Goal: Check status: Check status

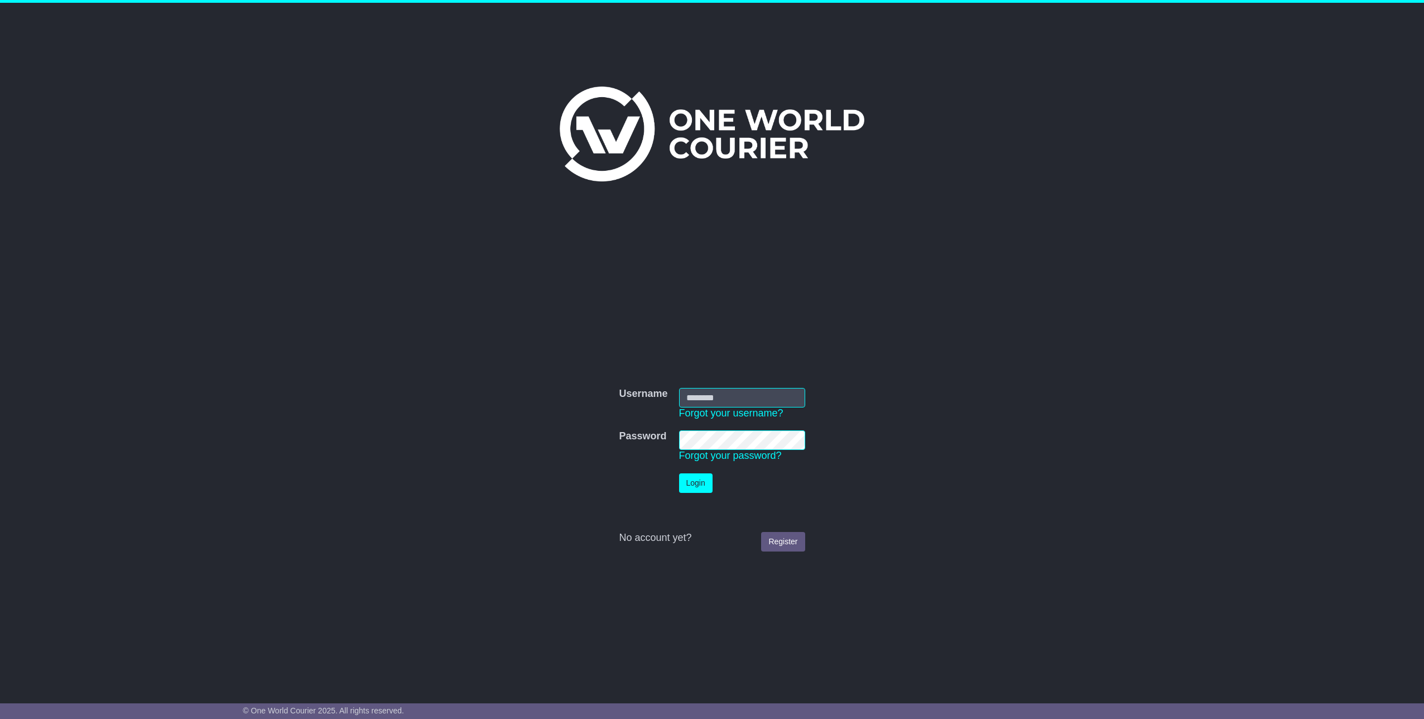
type input "*********"
click at [698, 487] on button "Login" at bounding box center [695, 483] width 33 height 20
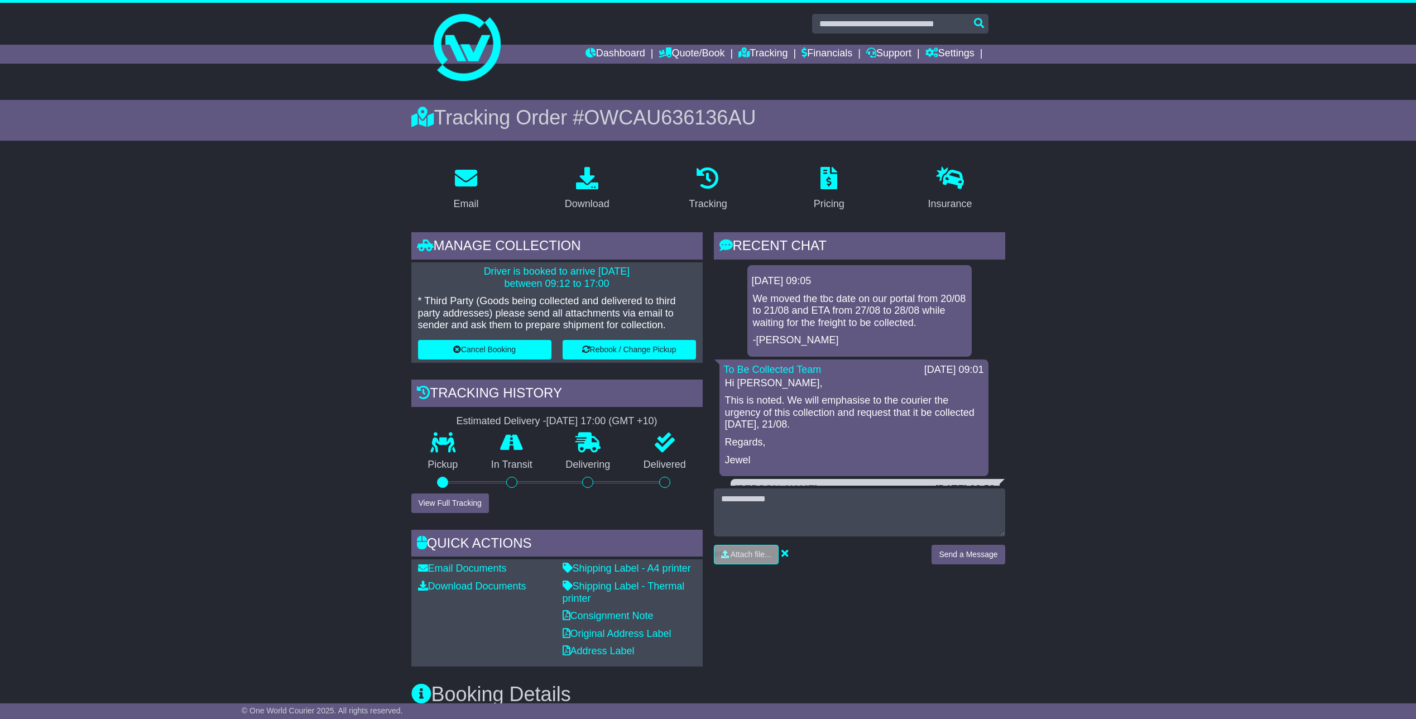
scroll to position [167, 0]
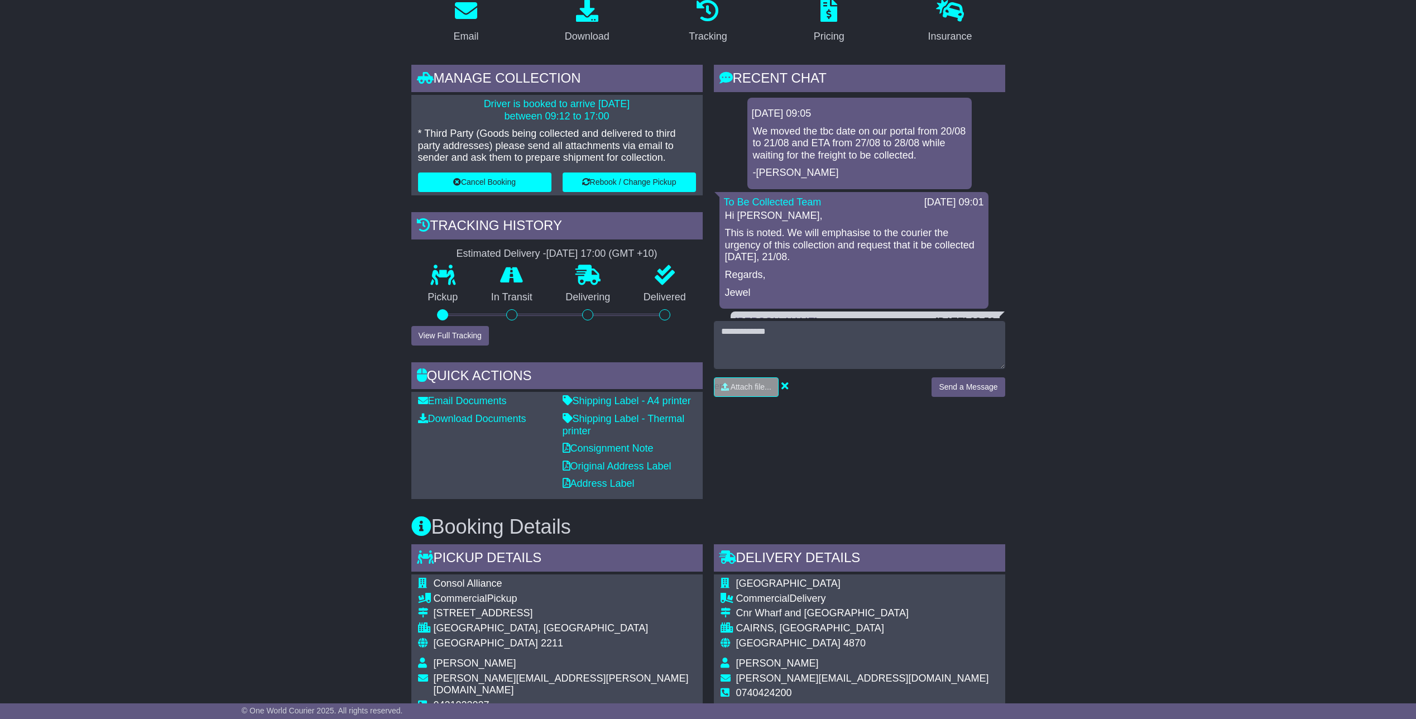
drag, startPoint x: 729, startPoint y: 229, endPoint x: 795, endPoint y: 256, distance: 70.6
click at [795, 256] on p "This is noted. We will emphasise to the courier the urgency of this collection …" at bounding box center [854, 245] width 258 height 36
click at [1165, 237] on div "Email Download Tracking Pricing Insurance" at bounding box center [708, 647] width 1416 height 1314
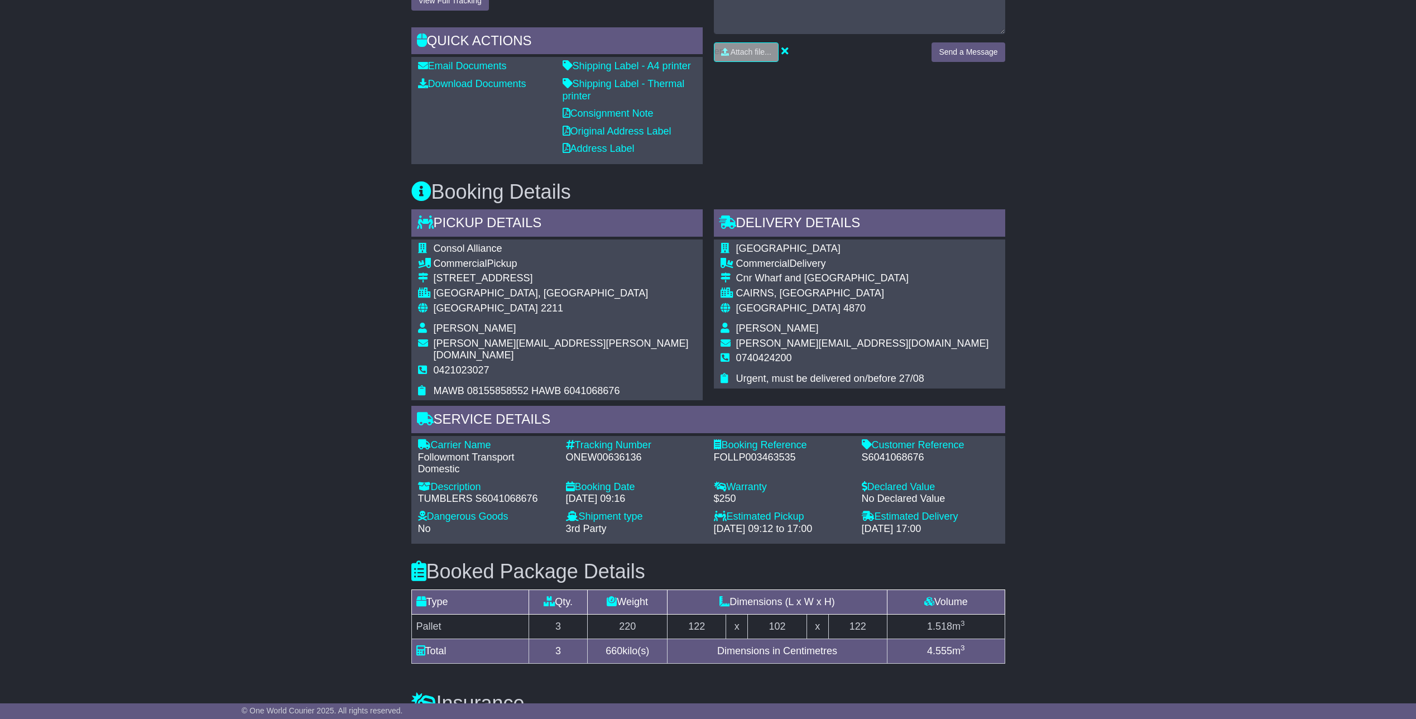
scroll to position [726, 0]
